Goal: Task Accomplishment & Management: Manage account settings

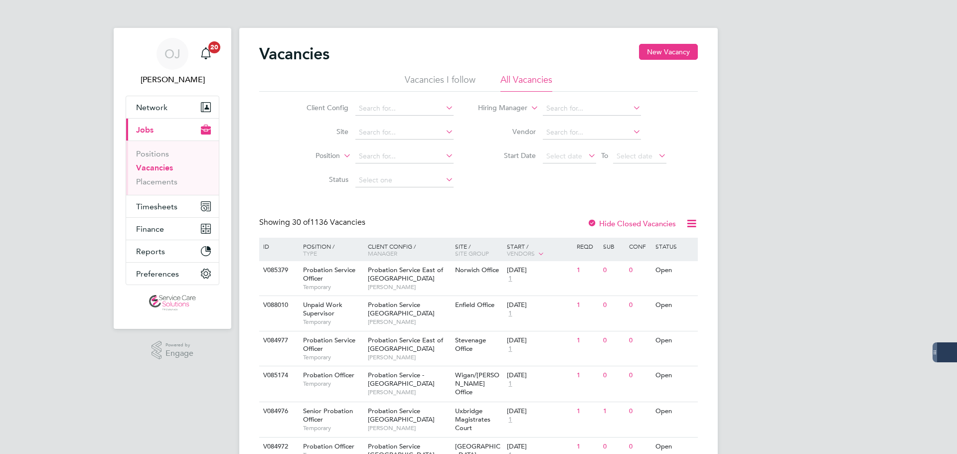
click at [164, 204] on span "Timesheets" at bounding box center [156, 206] width 41 height 9
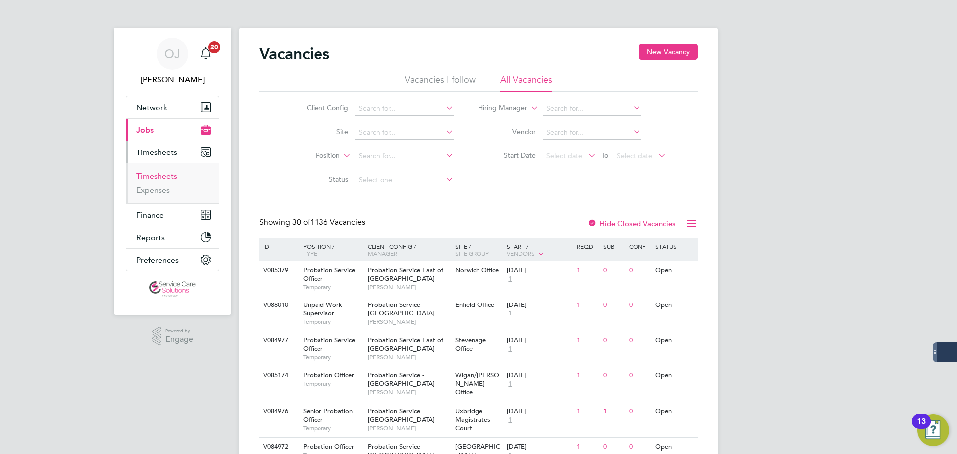
click at [168, 177] on link "Timesheets" at bounding box center [156, 175] width 41 height 9
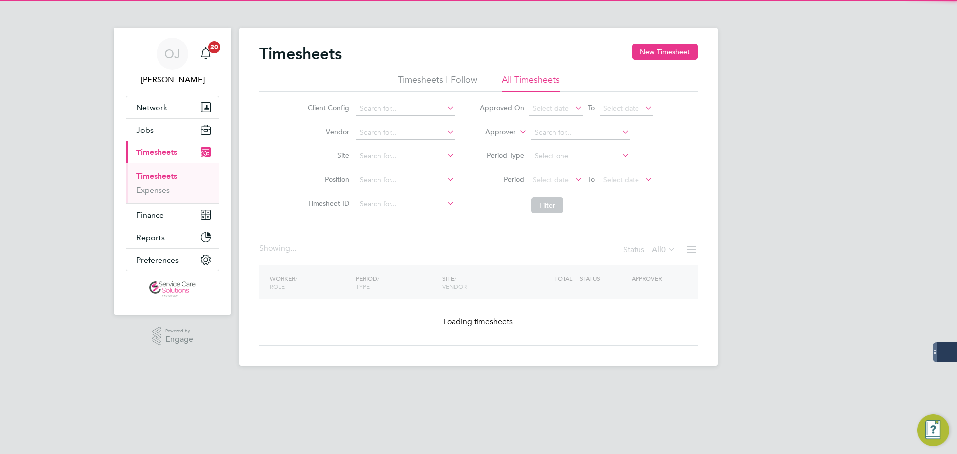
click at [504, 133] on label "Approver" at bounding box center [493, 132] width 45 height 10
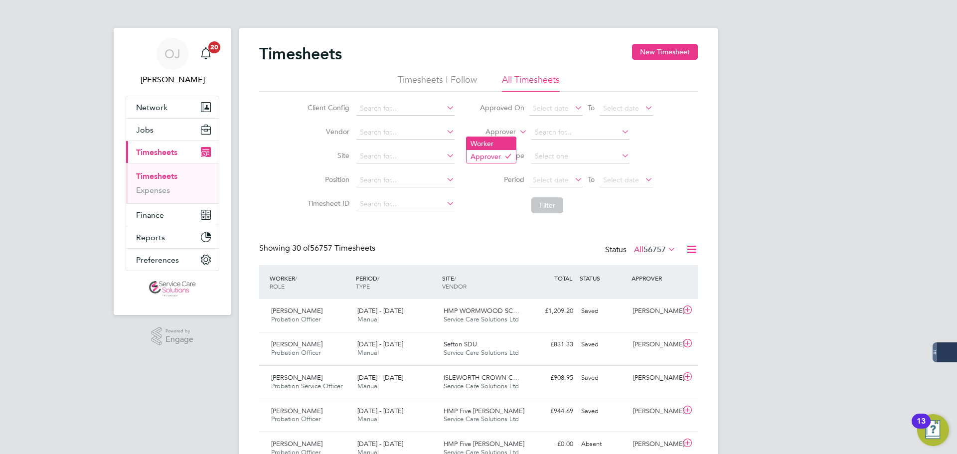
click at [492, 144] on li "Worker" at bounding box center [490, 143] width 49 height 13
click at [537, 135] on input at bounding box center [580, 133] width 98 height 14
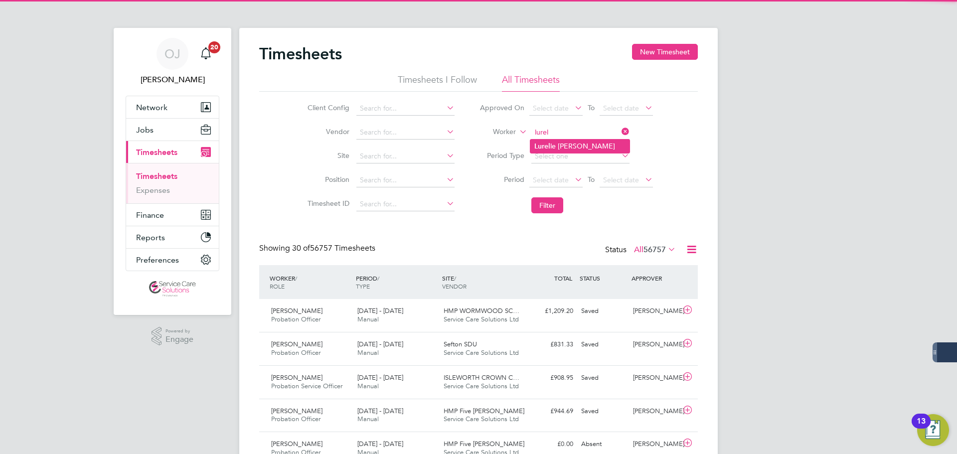
click at [554, 144] on li "Lurel le Edwin" at bounding box center [579, 146] width 99 height 13
type input "[PERSON_NAME]"
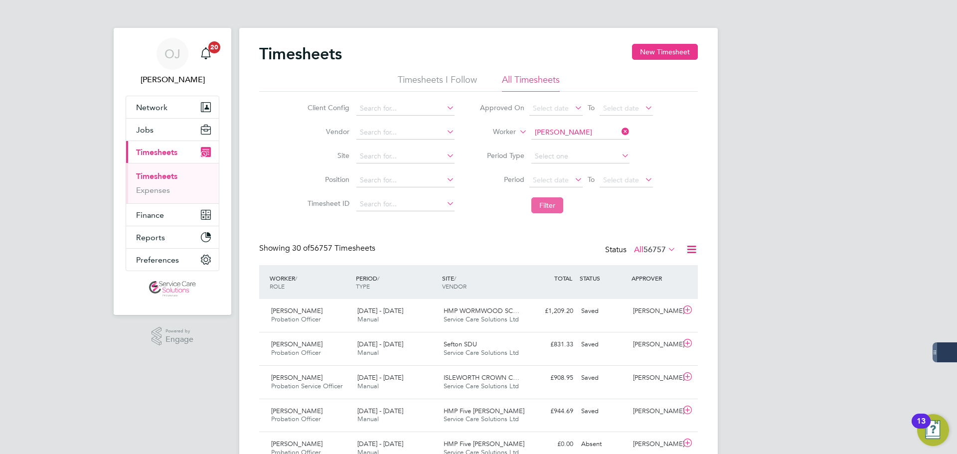
click at [554, 205] on button "Filter" at bounding box center [547, 205] width 32 height 16
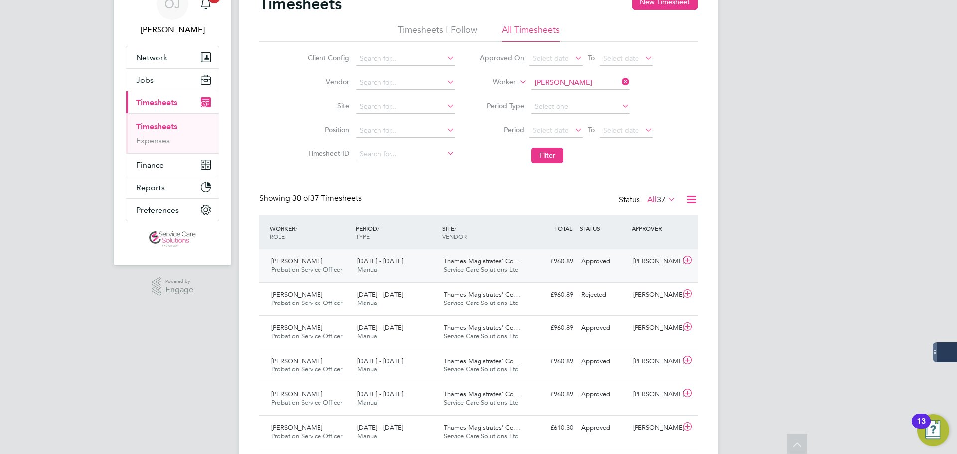
click at [417, 270] on div "18 - 24 Aug 2025 Manual" at bounding box center [396, 265] width 86 height 25
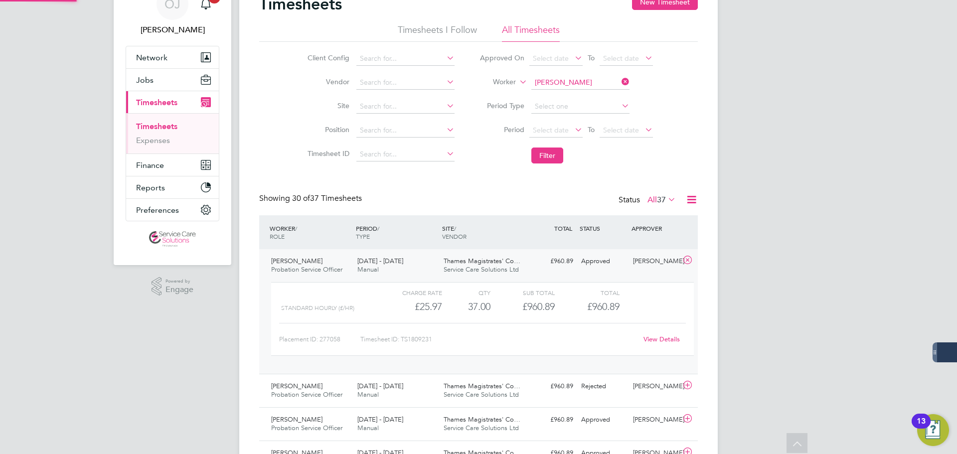
click at [670, 340] on link "View Details" at bounding box center [661, 339] width 36 height 8
click at [576, 82] on input at bounding box center [580, 83] width 98 height 14
click at [562, 100] on li "Aid e n Evans" at bounding box center [579, 96] width 99 height 13
type input "Aiden Evans"
click at [551, 160] on button "Filter" at bounding box center [547, 156] width 32 height 16
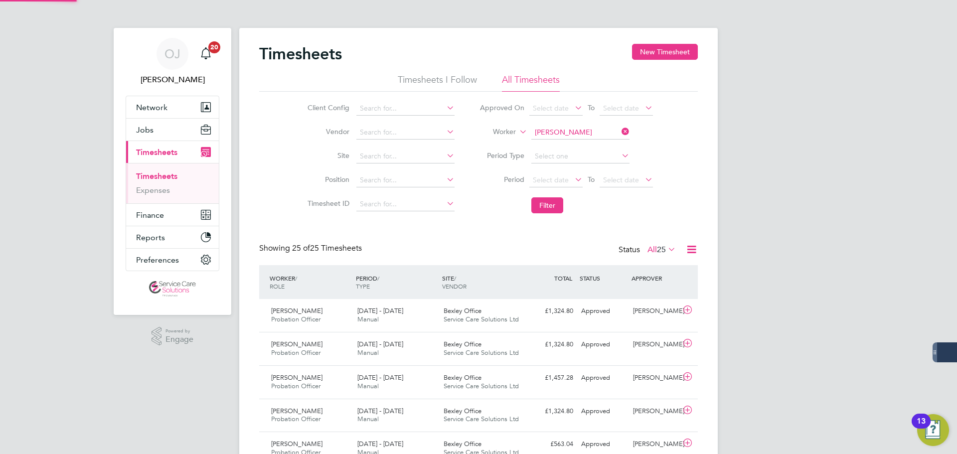
scroll to position [5, 5]
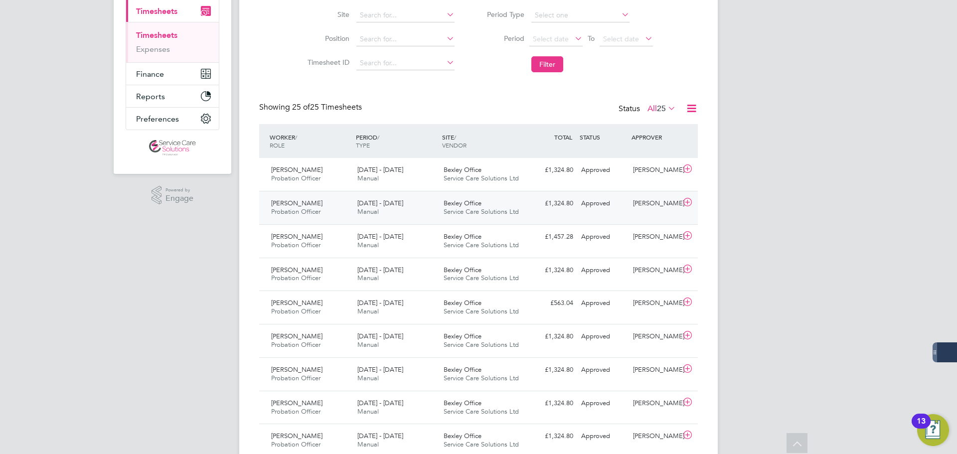
click at [459, 199] on div "Bexley Office Service Care Solutions Ltd" at bounding box center [483, 207] width 86 height 25
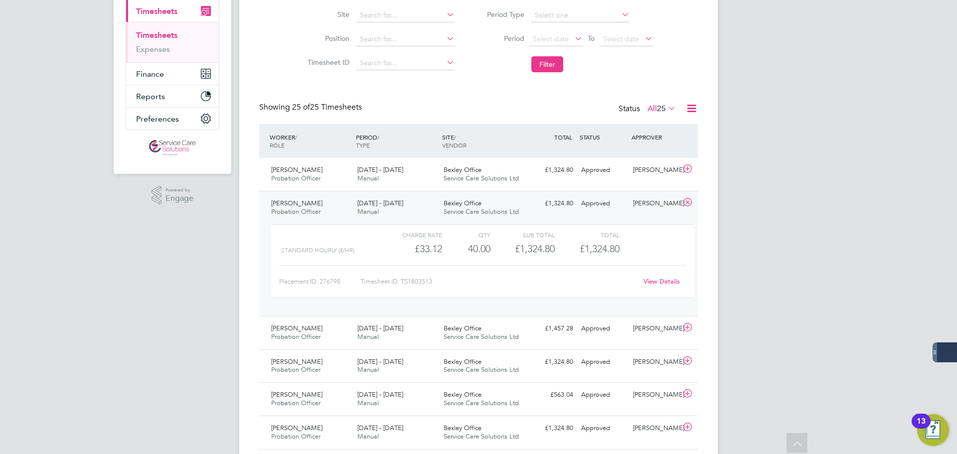
click at [669, 278] on link "View Details" at bounding box center [661, 281] width 36 height 8
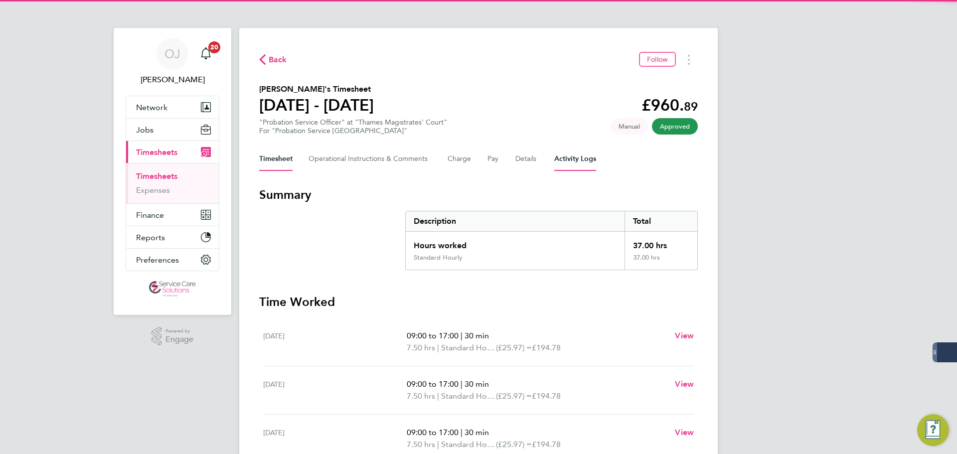
click at [565, 154] on Logs-tab "Activity Logs" at bounding box center [575, 159] width 42 height 24
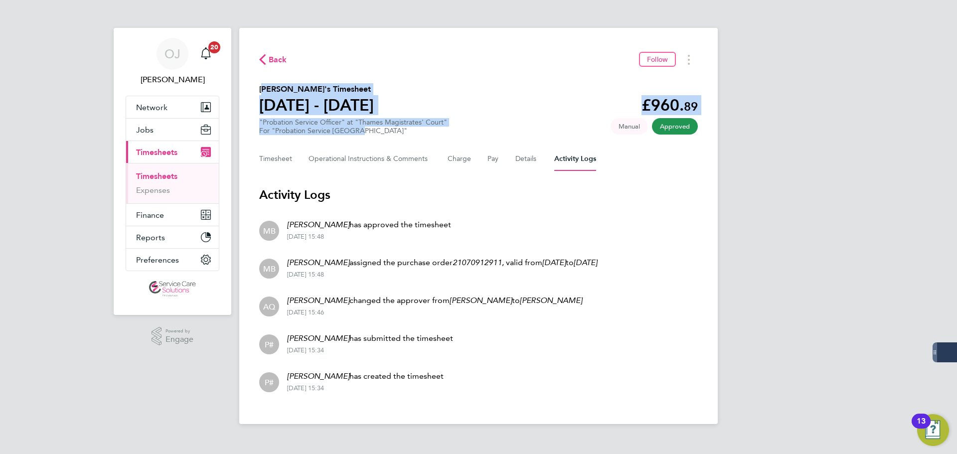
drag, startPoint x: 364, startPoint y: 128, endPoint x: 253, endPoint y: 84, distance: 119.3
click at [253, 84] on div "Back Follow [PERSON_NAME]'s Timesheet [DATE] - [DATE] £960. 89 "Probation Servi…" at bounding box center [478, 226] width 478 height 396
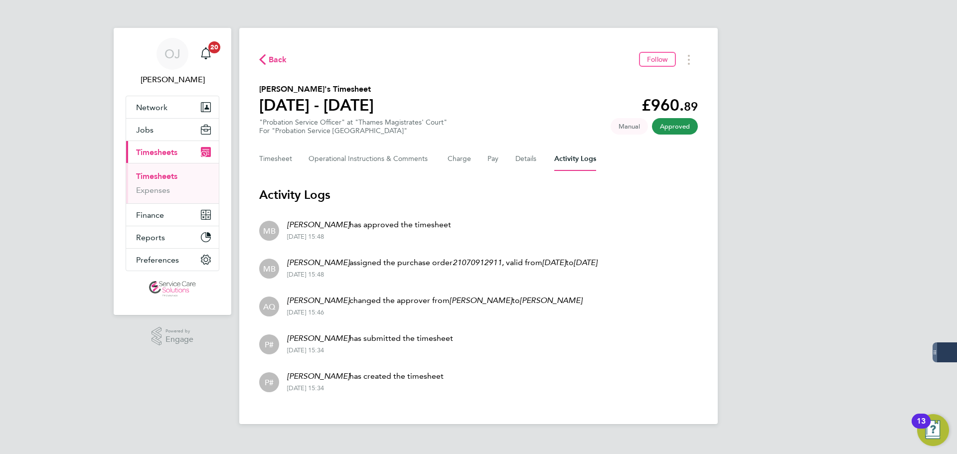
click at [431, 65] on div "Back Follow" at bounding box center [478, 59] width 439 height 15
click at [369, 129] on div "For "Probation Service London"" at bounding box center [353, 131] width 188 height 8
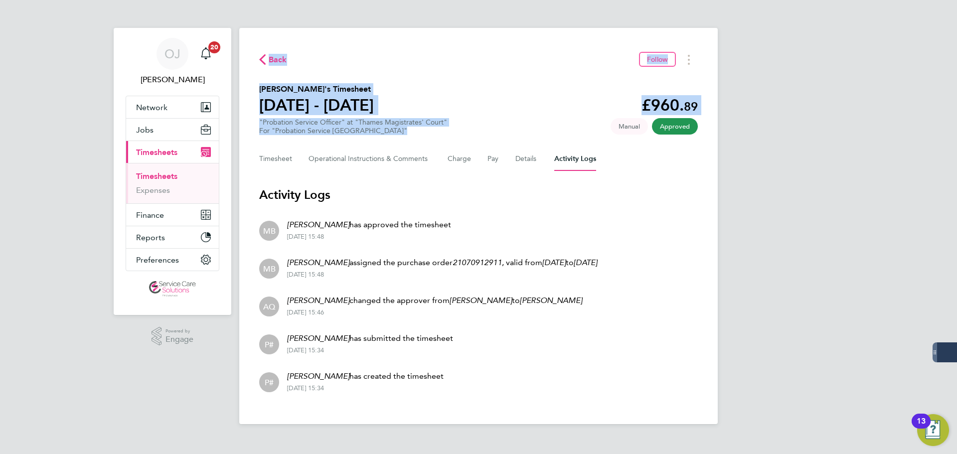
drag, startPoint x: 369, startPoint y: 130, endPoint x: 258, endPoint y: 43, distance: 140.6
click at [258, 43] on div "Back Follow Lurelle Edwin's Timesheet 18 - 24 Aug 2025 £960. 89 "Probation Serv…" at bounding box center [478, 226] width 478 height 396
click at [545, 43] on div "Back Follow Lurelle Edwin's Timesheet 18 - 24 Aug 2025 £960. 89 "Probation Serv…" at bounding box center [478, 226] width 478 height 396
click at [507, 103] on section "Lurelle Edwin's Timesheet 18 - 24 Aug 2025 £960. 89 "Probation Service Officer"…" at bounding box center [478, 109] width 439 height 52
drag, startPoint x: 378, startPoint y: 129, endPoint x: 262, endPoint y: 38, distance: 147.3
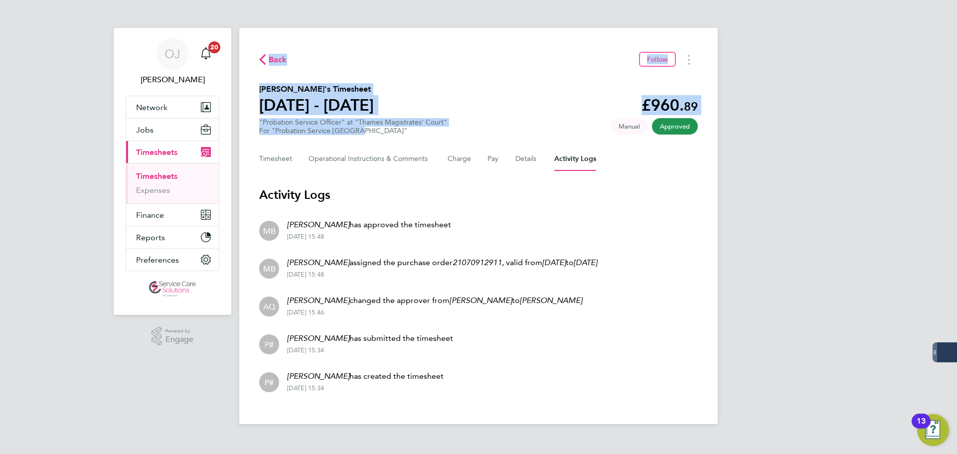
click at [262, 38] on div "Back Follow Lurelle Edwin's Timesheet 18 - 24 Aug 2025 £960. 89 "Probation Serv…" at bounding box center [478, 226] width 478 height 396
click at [405, 55] on div "Back Follow" at bounding box center [478, 59] width 439 height 15
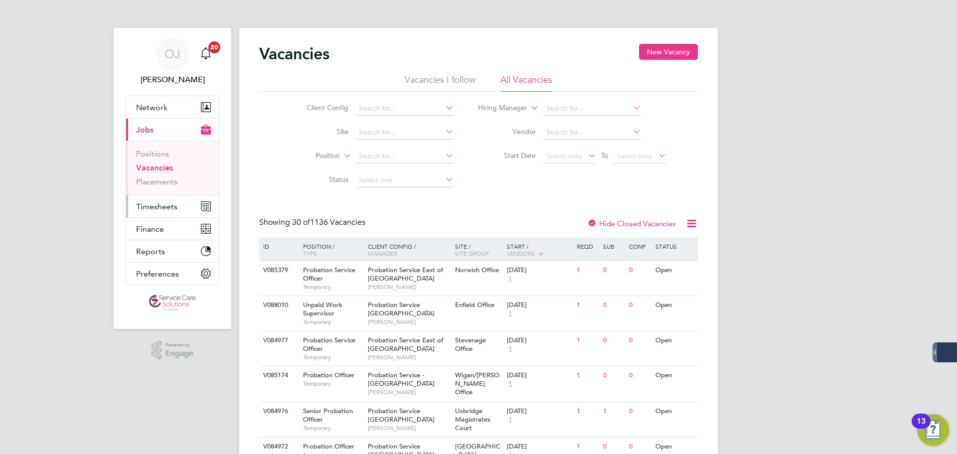
click at [173, 210] on span "Timesheets" at bounding box center [156, 206] width 41 height 9
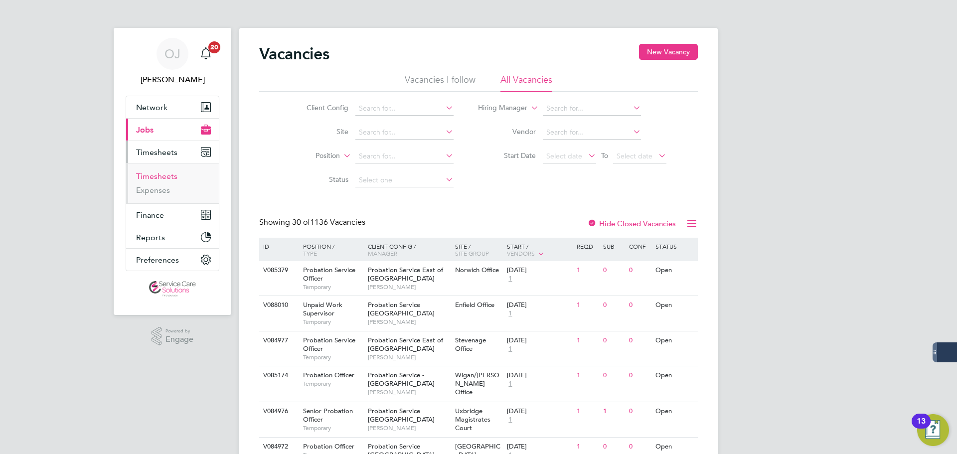
click at [166, 178] on link "Timesheets" at bounding box center [156, 175] width 41 height 9
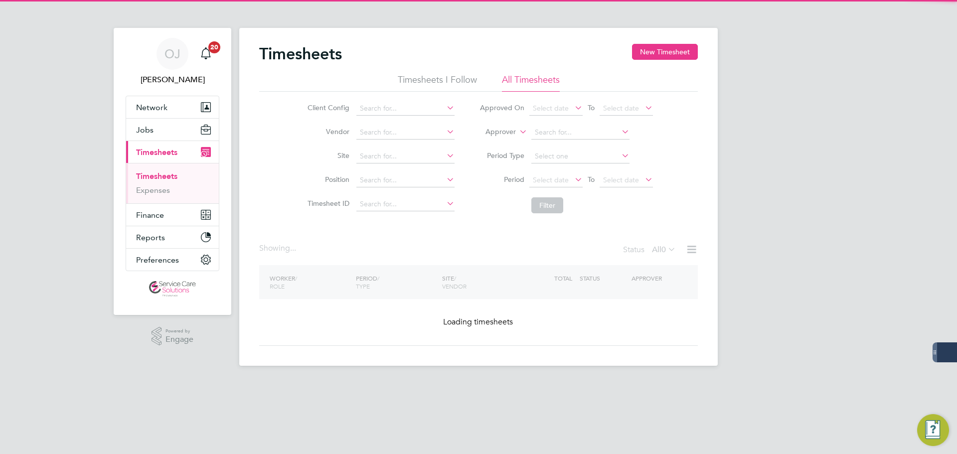
click at [514, 135] on label "Approver" at bounding box center [493, 132] width 45 height 10
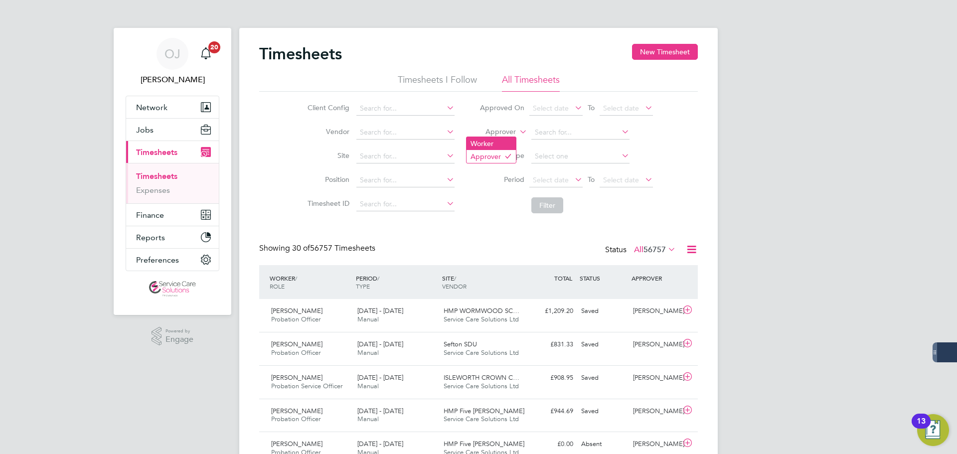
click at [488, 145] on li "Worker" at bounding box center [490, 143] width 49 height 13
click at [562, 126] on input at bounding box center [580, 133] width 98 height 14
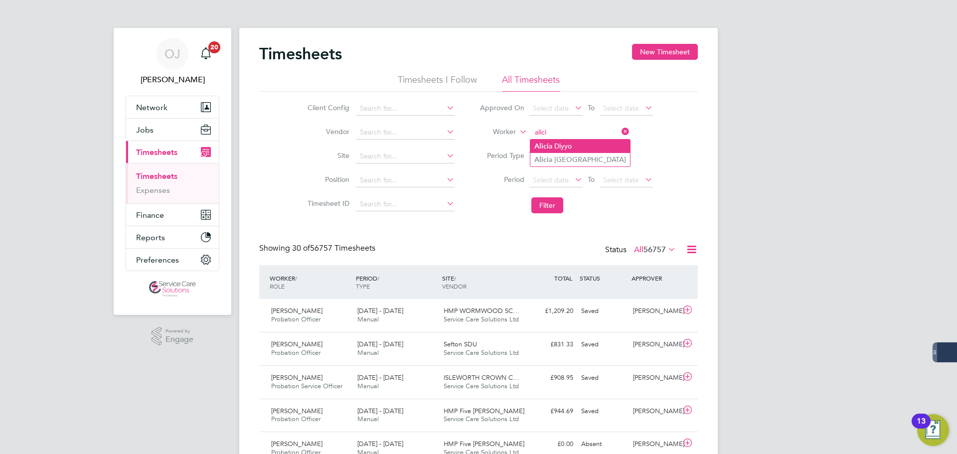
click at [571, 146] on li "Alici a Diyyo" at bounding box center [580, 146] width 100 height 13
type input "Alicia Diyyo"
click at [553, 201] on button "Filter" at bounding box center [547, 205] width 32 height 16
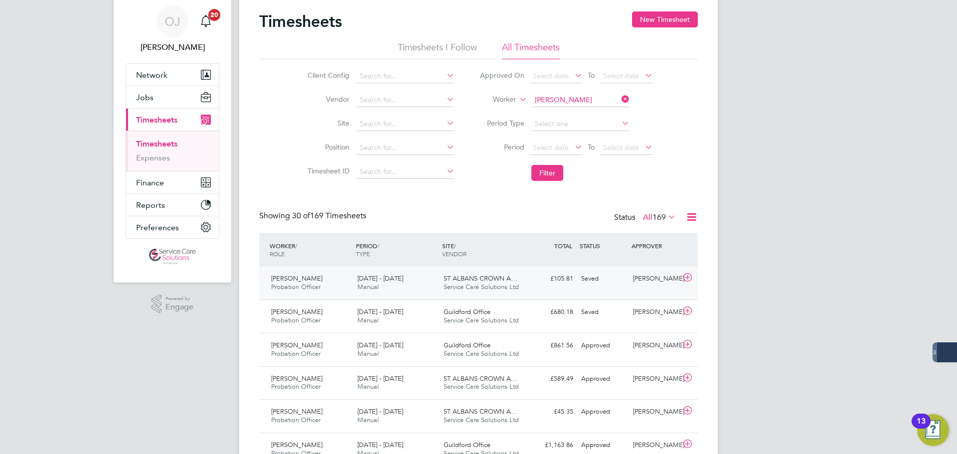
scroll to position [50, 0]
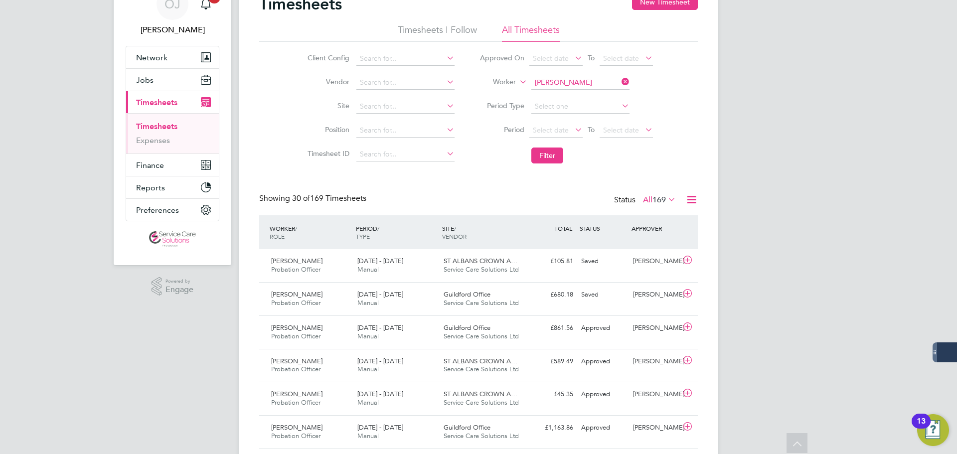
drag, startPoint x: 840, startPoint y: 318, endPoint x: 808, endPoint y: 319, distance: 31.4
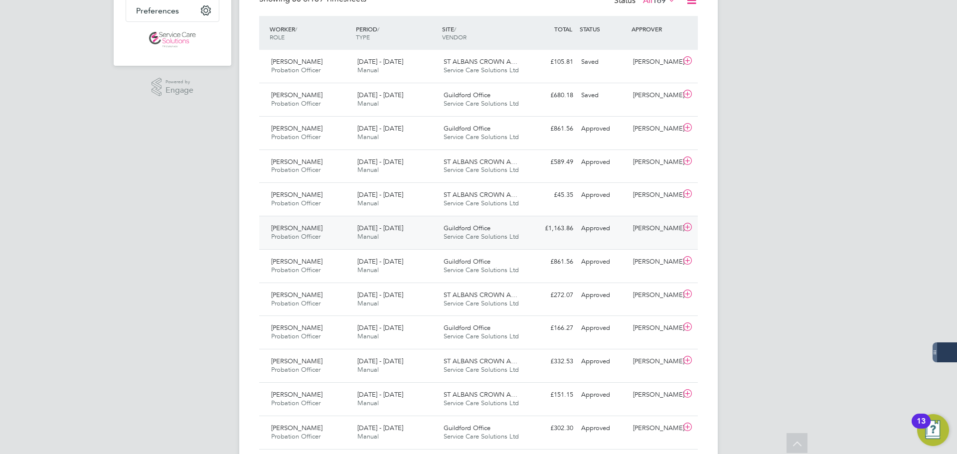
scroll to position [299, 0]
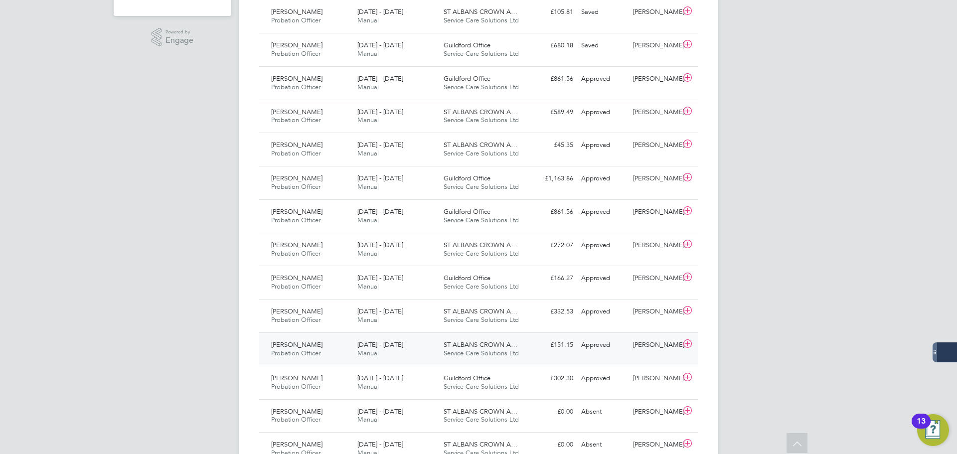
click at [450, 365] on div "Alicia Diyyo Probation Officer 21 - 27 Jul 2025 21 - 27 Jul 2025 Manual ST ALBA…" at bounding box center [478, 348] width 439 height 33
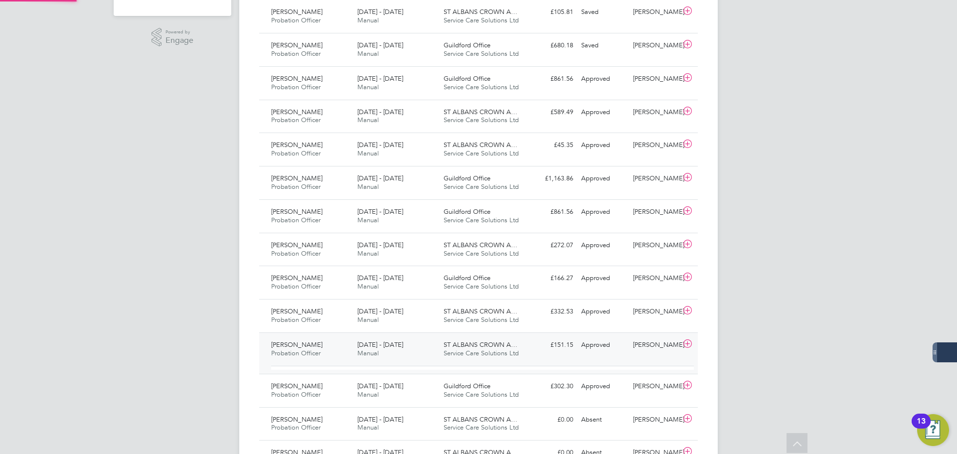
scroll to position [17, 97]
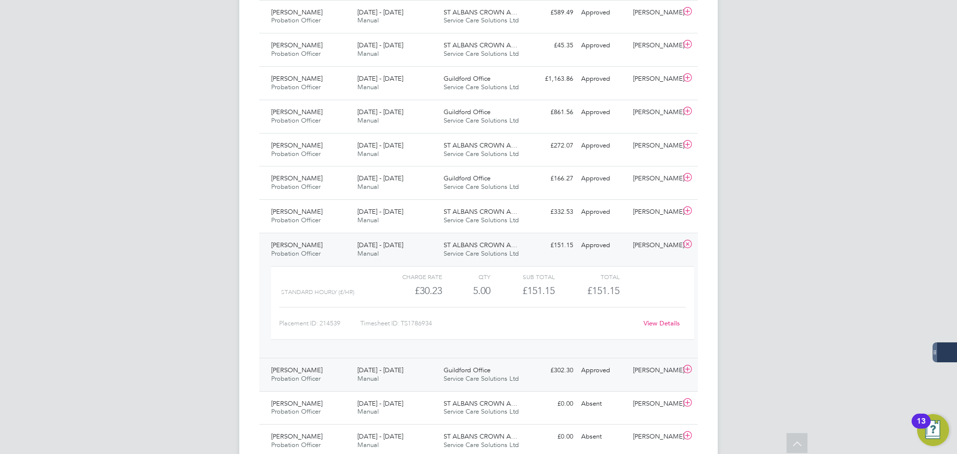
click at [475, 377] on span "Service Care Solutions Ltd" at bounding box center [481, 378] width 75 height 8
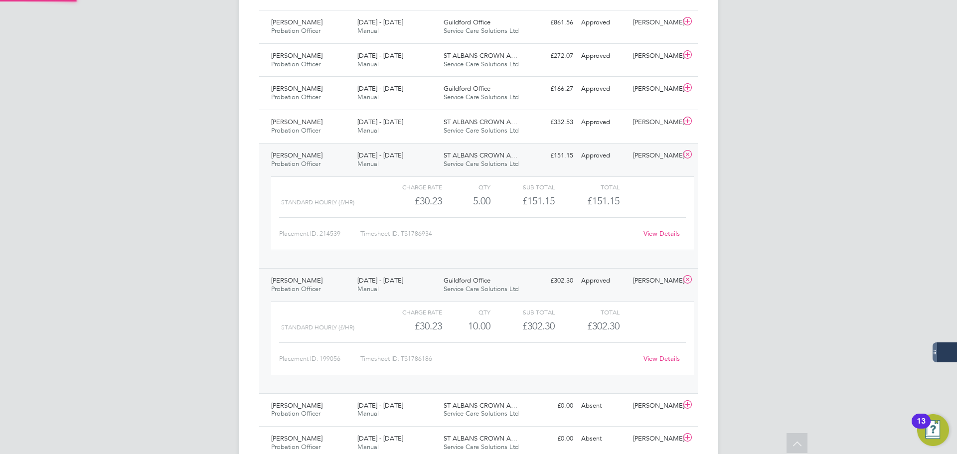
scroll to position [498, 0]
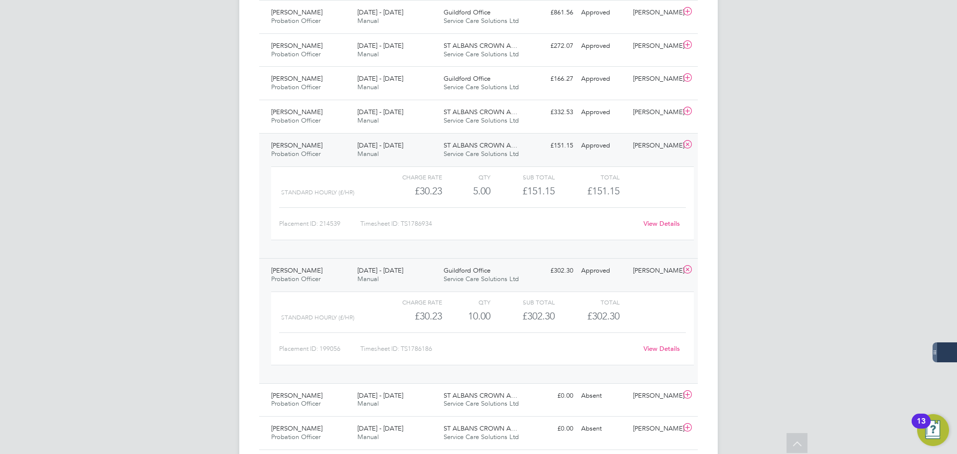
click at [671, 347] on link "View Details" at bounding box center [661, 348] width 36 height 8
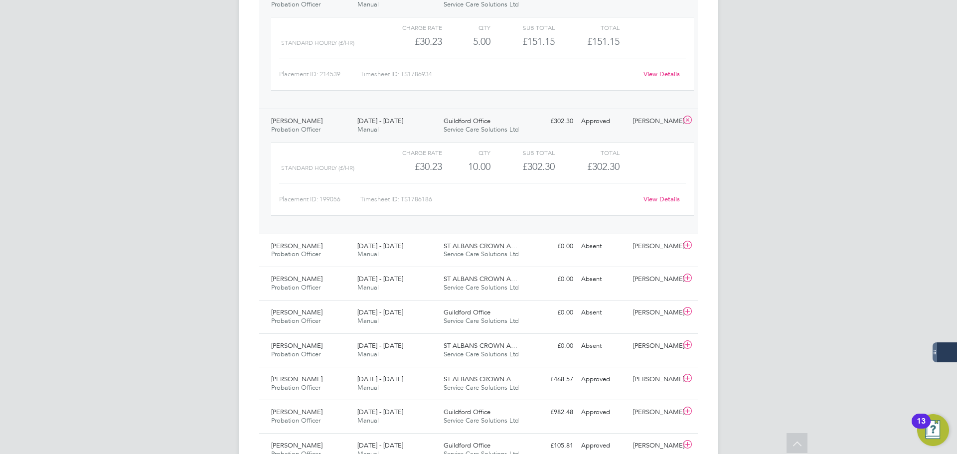
click at [781, 262] on div "OJ Oliver Jefferson Notifications 20 Applications: Network Team Members Busines…" at bounding box center [478, 125] width 957 height 1546
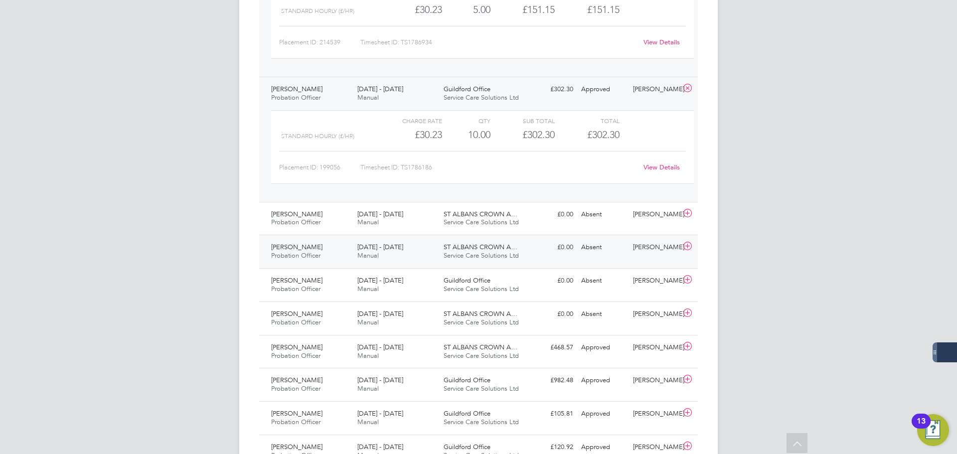
scroll to position [698, 0]
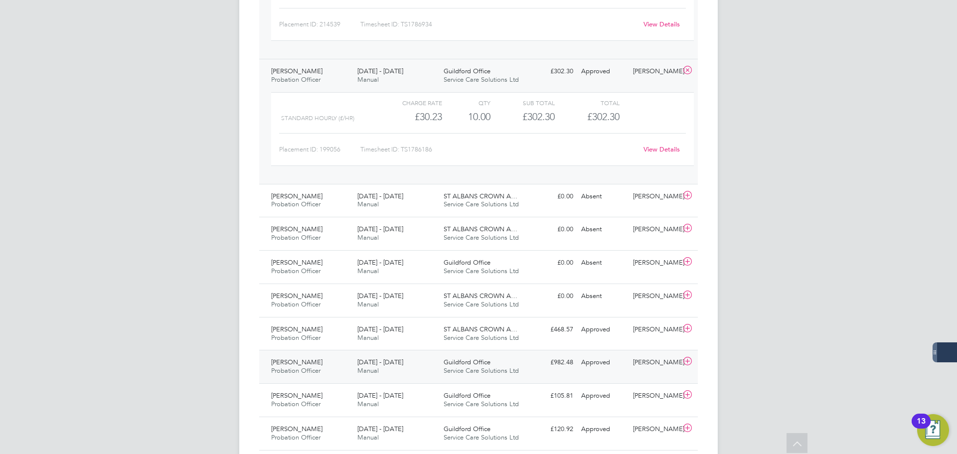
click at [422, 358] on div "14 - 20 Jul 2025 Manual" at bounding box center [396, 366] width 86 height 25
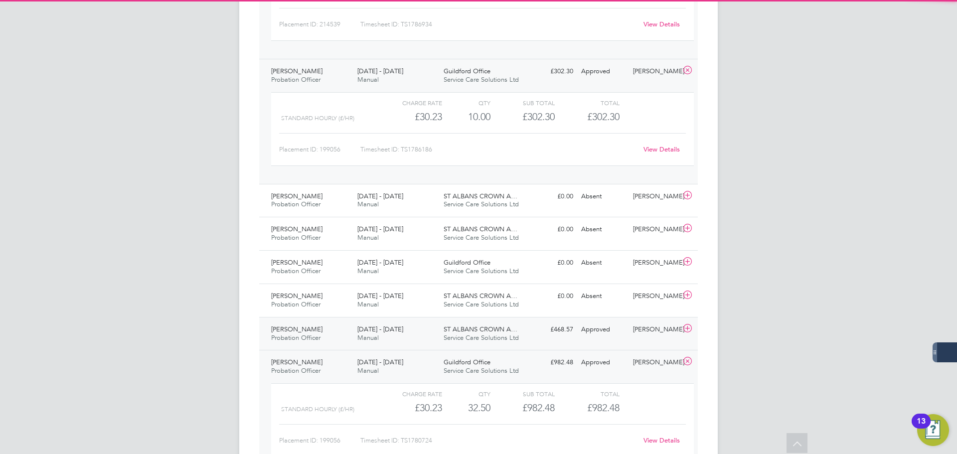
scroll to position [748, 0]
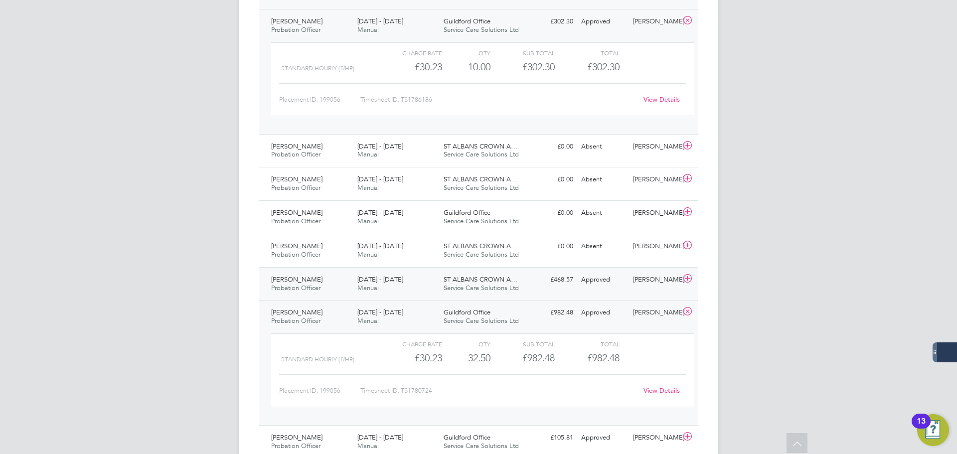
click at [431, 287] on div "14 - 20 Jul 2025 Manual" at bounding box center [396, 284] width 86 height 25
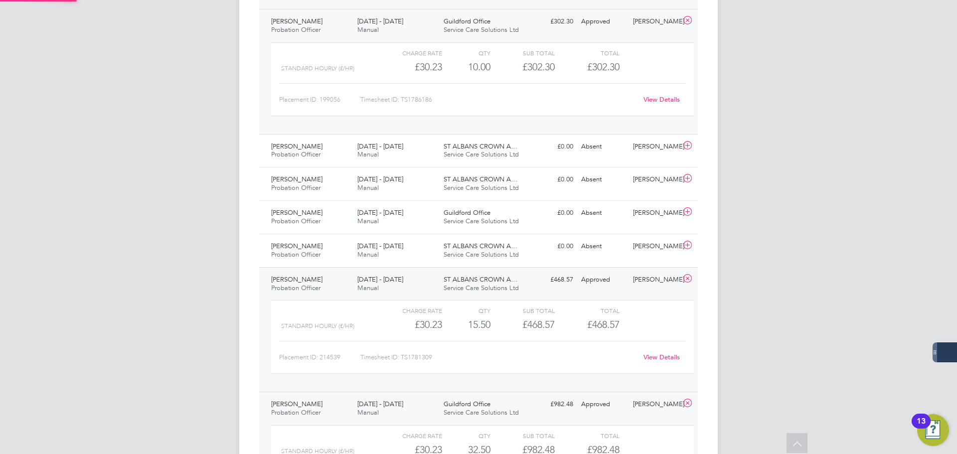
scroll to position [797, 0]
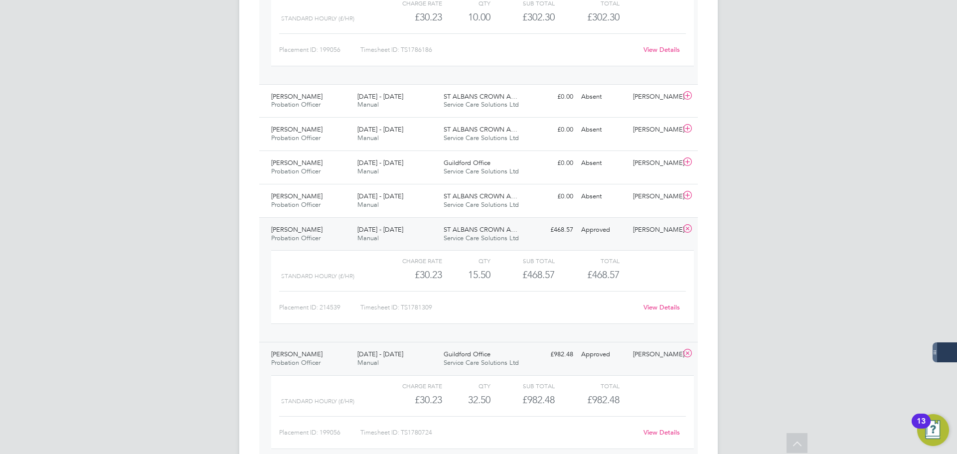
click at [657, 306] on link "View Details" at bounding box center [661, 307] width 36 height 8
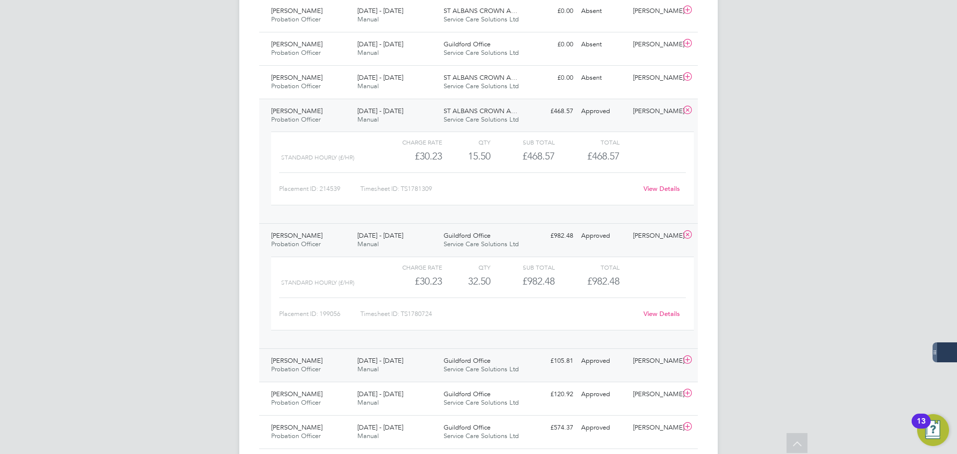
scroll to position [947, 0]
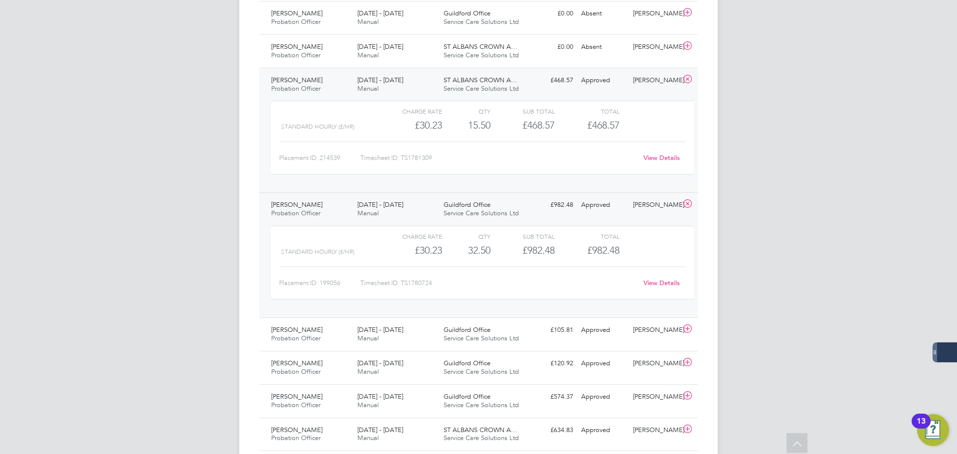
click at [666, 284] on link "View Details" at bounding box center [661, 283] width 36 height 8
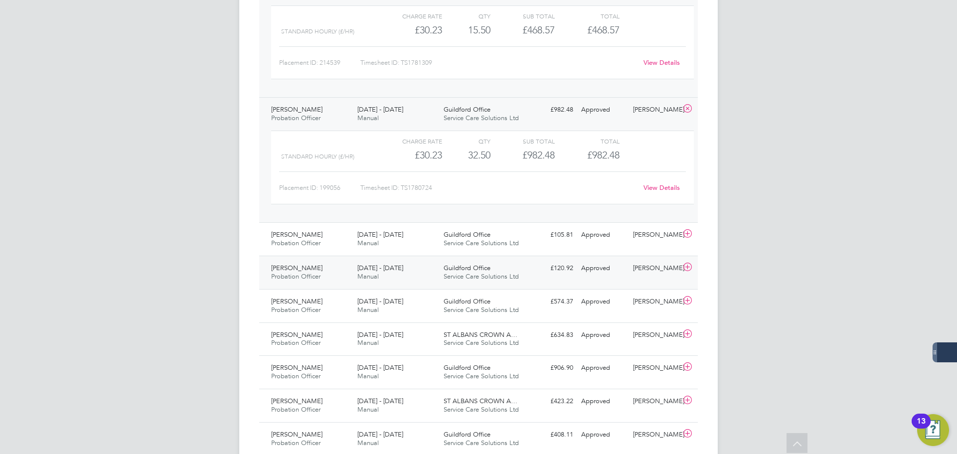
scroll to position [1047, 0]
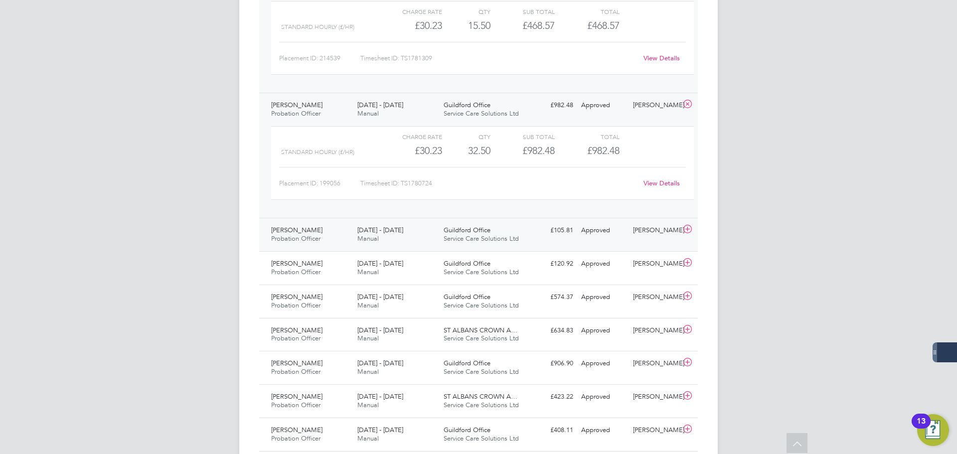
click at [407, 234] on div "7 - 13 Jul 2025 Manual" at bounding box center [396, 234] width 86 height 25
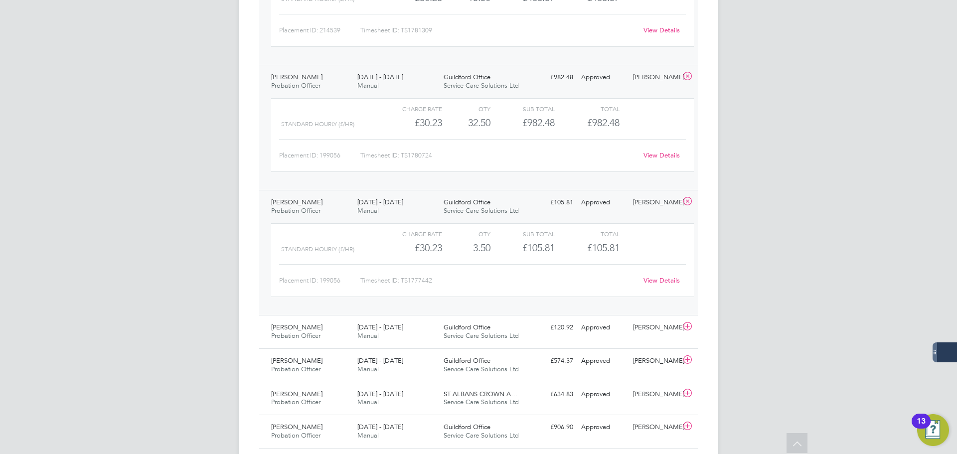
scroll to position [1096, 0]
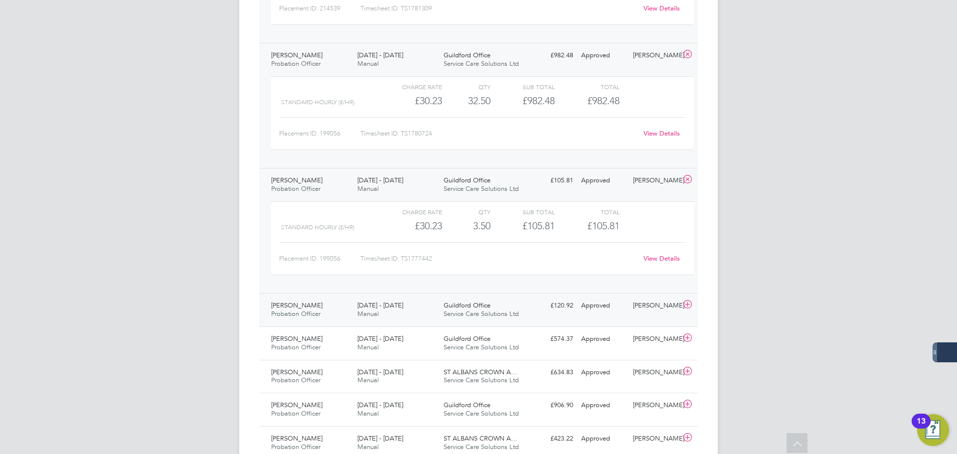
click at [419, 310] on div "30 Jun - 6 Jul 2025 Manual" at bounding box center [396, 310] width 86 height 25
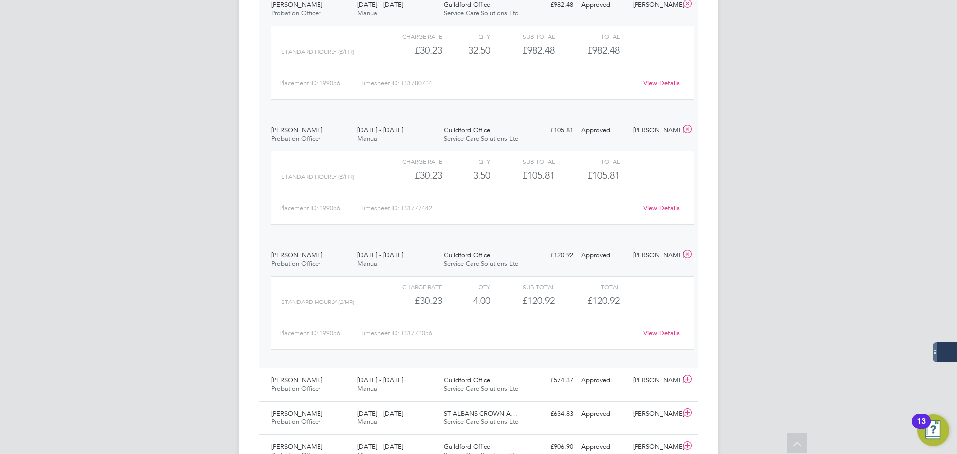
scroll to position [1146, 0]
click at [649, 209] on link "View Details" at bounding box center [661, 208] width 36 height 8
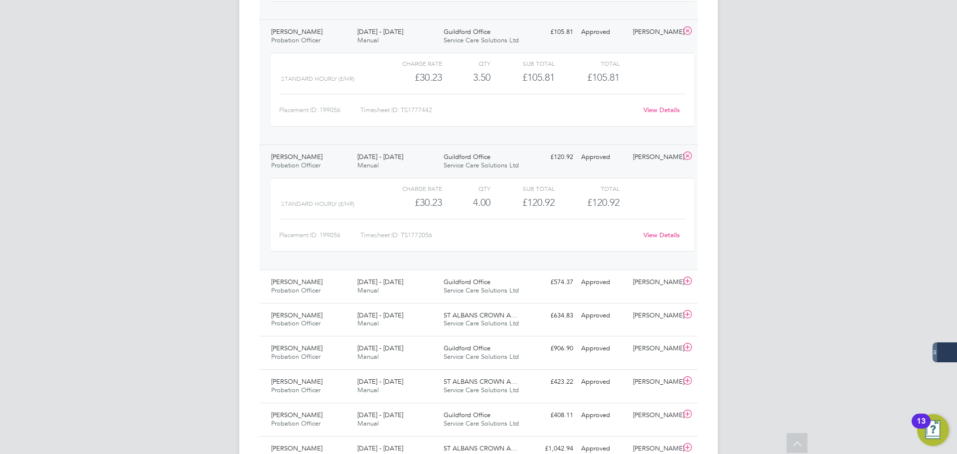
scroll to position [1246, 0]
click at [664, 235] on link "View Details" at bounding box center [661, 234] width 36 height 8
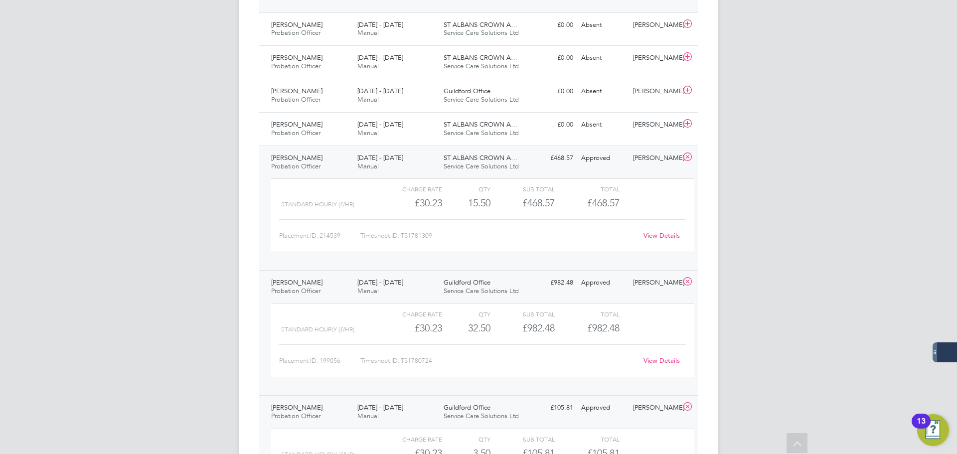
scroll to position [947, 0]
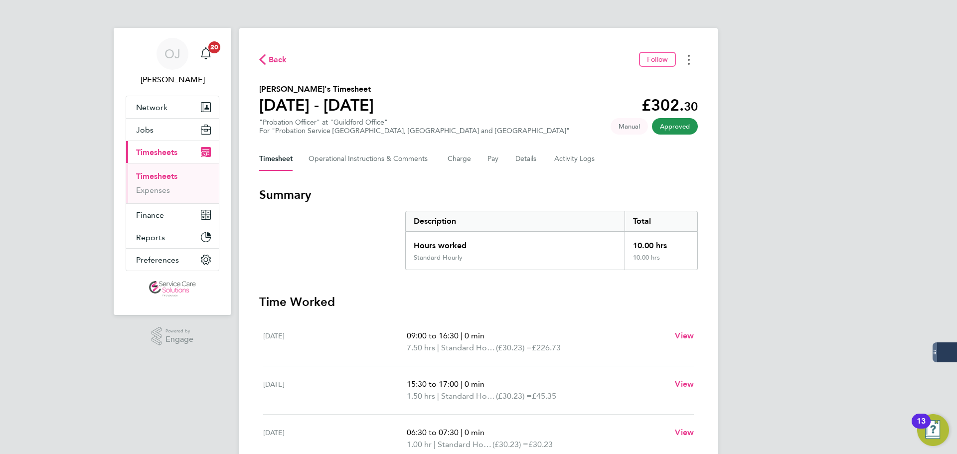
click at [694, 59] on button "Timesheets Menu" at bounding box center [689, 59] width 18 height 15
click at [626, 80] on link "Download timesheet" at bounding box center [638, 82] width 120 height 20
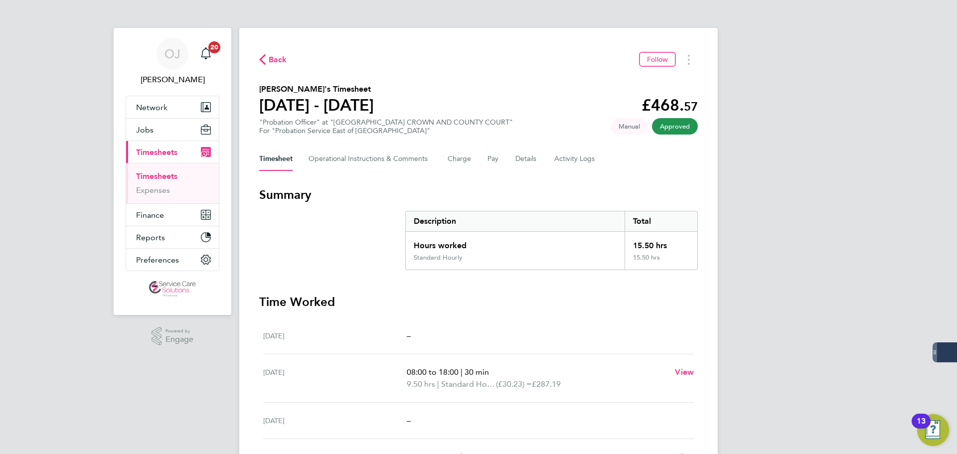
drag, startPoint x: 669, startPoint y: 244, endPoint x: 606, endPoint y: 242, distance: 62.8
click at [606, 242] on div "Hours worked 15.50 hrs" at bounding box center [552, 243] width 292 height 22
click at [690, 246] on div "15.50 hrs" at bounding box center [660, 243] width 73 height 22
click at [687, 57] on button "Timesheets Menu" at bounding box center [689, 59] width 18 height 15
click at [641, 83] on link "Download timesheet" at bounding box center [638, 82] width 120 height 20
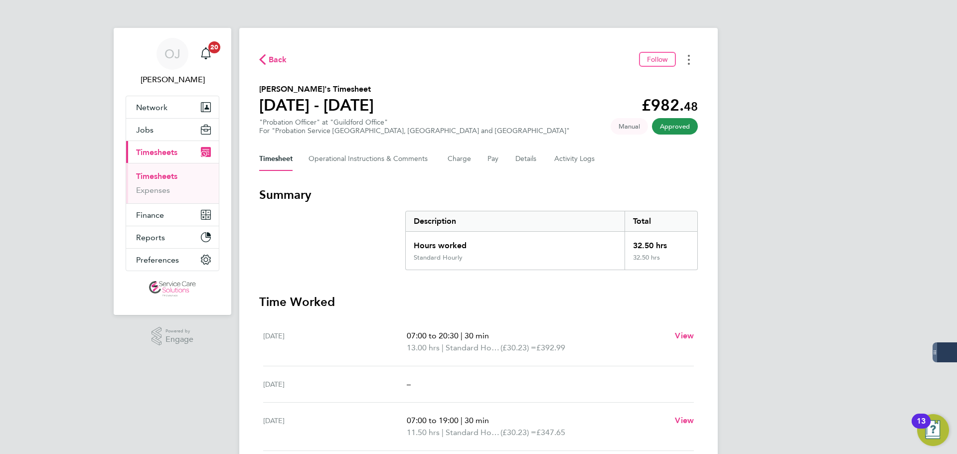
click at [694, 62] on button "Timesheets Menu" at bounding box center [689, 59] width 18 height 15
click at [662, 83] on link "Download timesheet" at bounding box center [638, 82] width 120 height 20
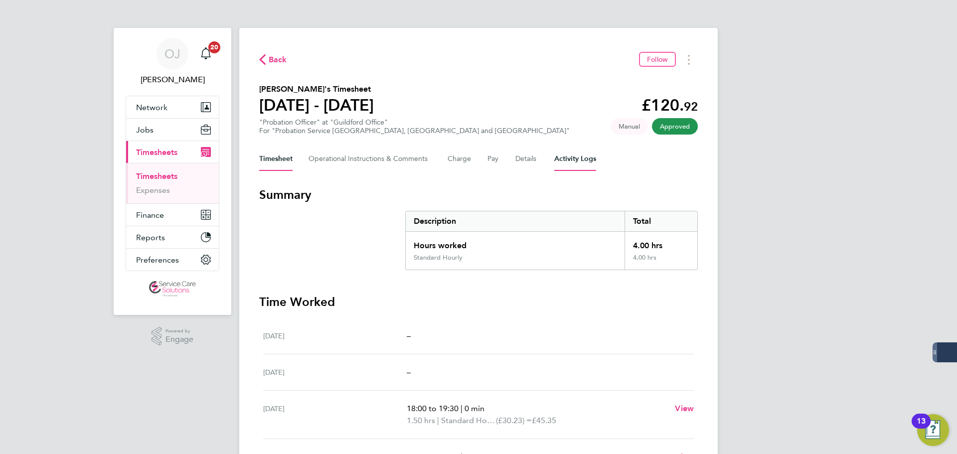
click at [572, 154] on Logs-tab "Activity Logs" at bounding box center [575, 159] width 42 height 24
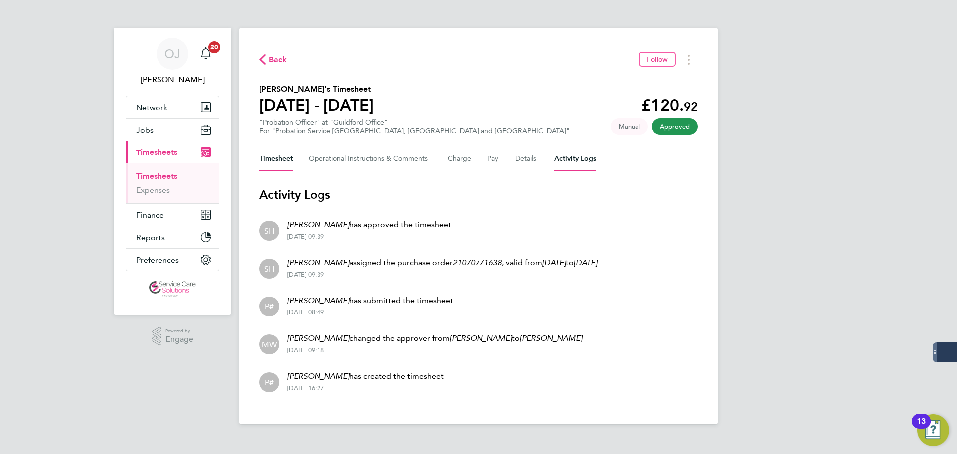
click at [270, 158] on button "Timesheet" at bounding box center [275, 159] width 33 height 24
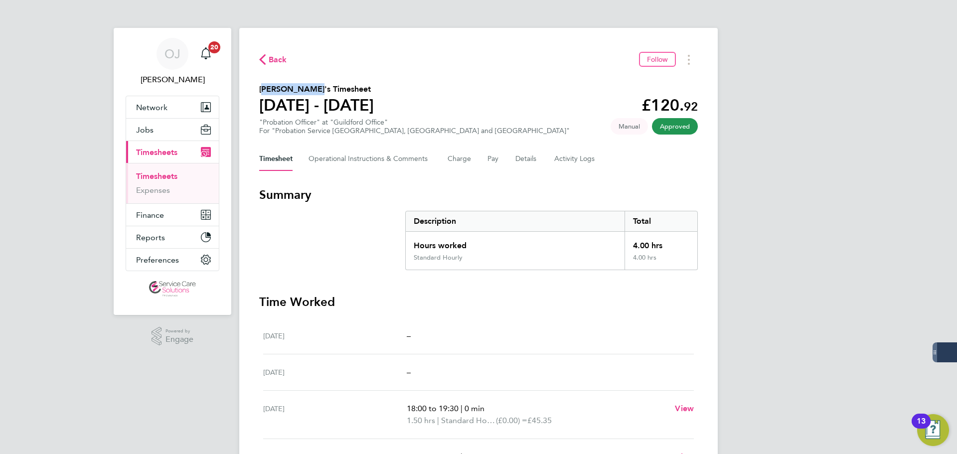
drag, startPoint x: 303, startPoint y: 91, endPoint x: 261, endPoint y: 92, distance: 42.9
click at [261, 92] on h2 "[PERSON_NAME]'s Timesheet" at bounding box center [316, 89] width 115 height 12
copy h2 "Alicia Diyyo"
click at [692, 59] on button "Timesheets Menu" at bounding box center [689, 59] width 18 height 15
click at [631, 83] on link "Download timesheet" at bounding box center [638, 82] width 120 height 20
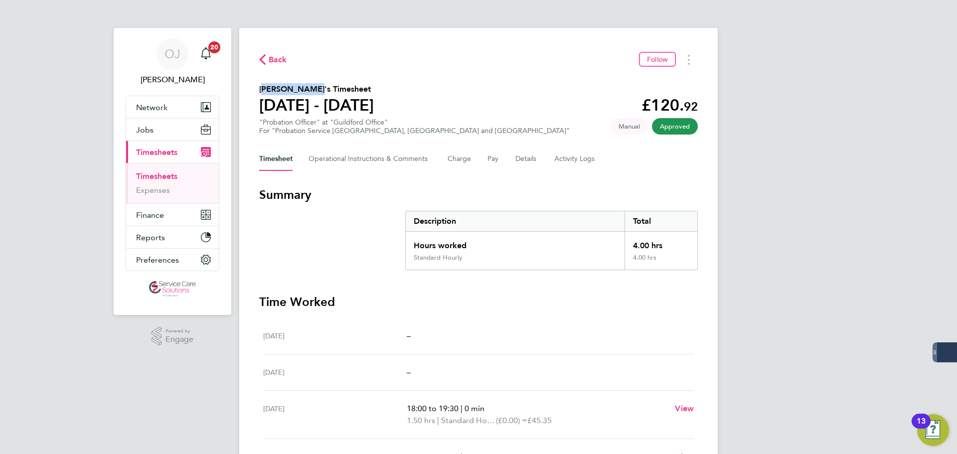
drag, startPoint x: 667, startPoint y: 257, endPoint x: 255, endPoint y: 85, distance: 446.1
click at [255, 85] on div "Back Follow Alicia Diyyo's Timesheet 30 Jun - 06 Jul 2025 £120. 92 "Probation O…" at bounding box center [478, 364] width 478 height 672
click at [371, 84] on h2 "[PERSON_NAME]'s Timesheet" at bounding box center [316, 89] width 115 height 12
click at [693, 64] on button "Timesheets Menu" at bounding box center [689, 59] width 18 height 15
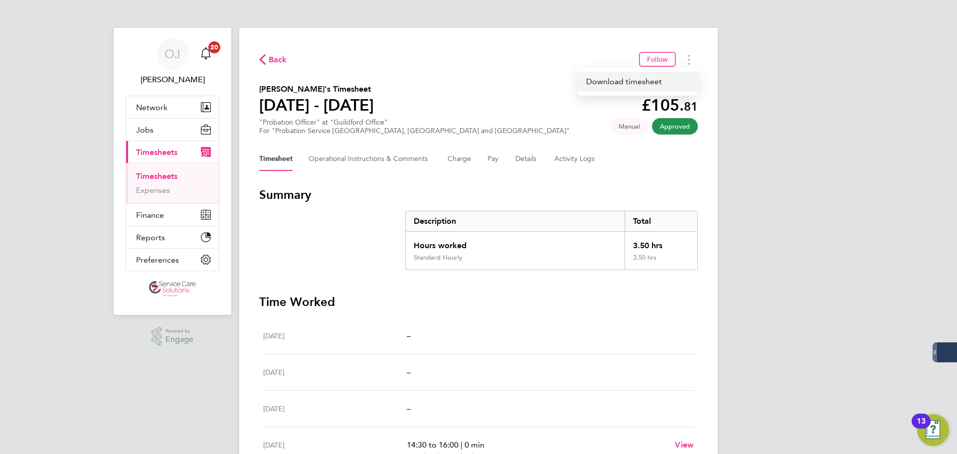
click at [654, 80] on link "Download timesheet" at bounding box center [638, 82] width 120 height 20
